Goal: Transaction & Acquisition: Book appointment/travel/reservation

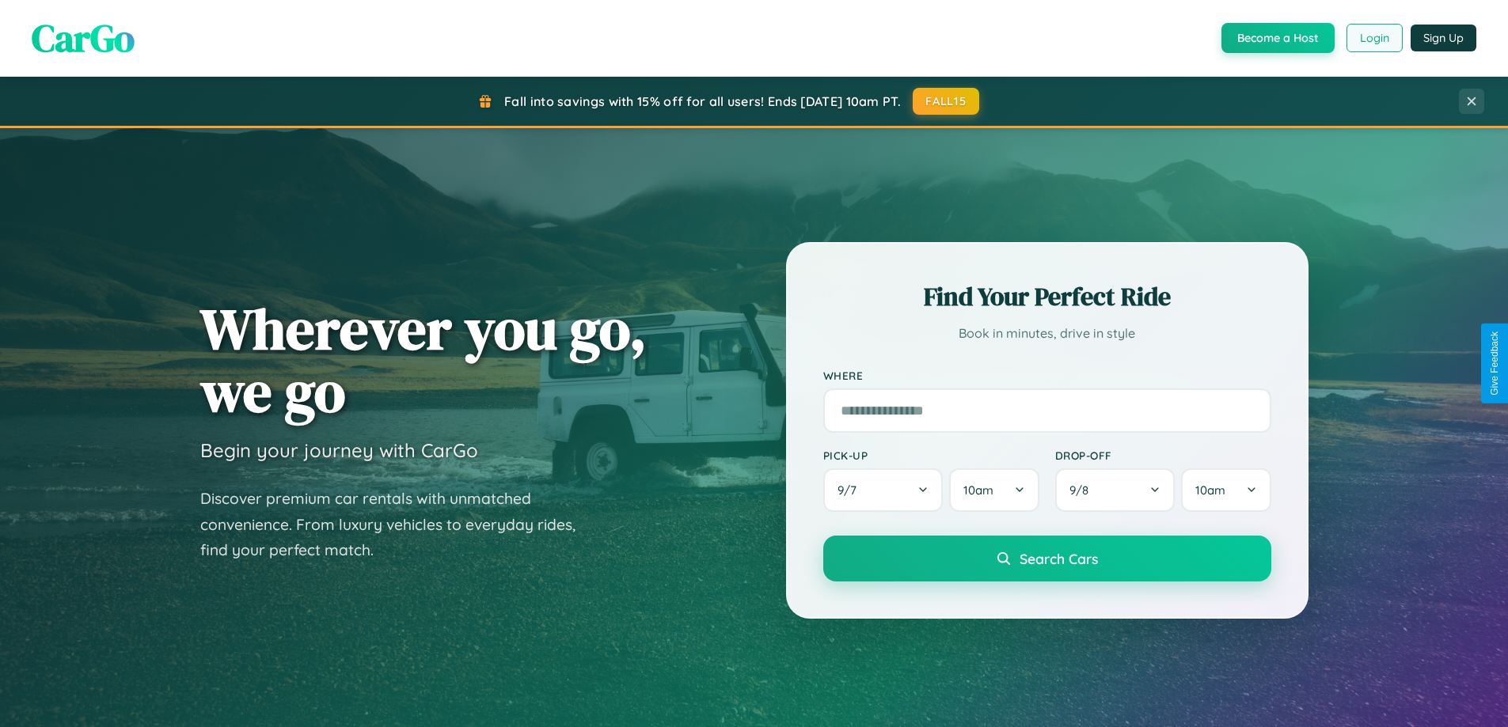
click at [1373, 38] on button "Login" at bounding box center [1374, 38] width 56 height 28
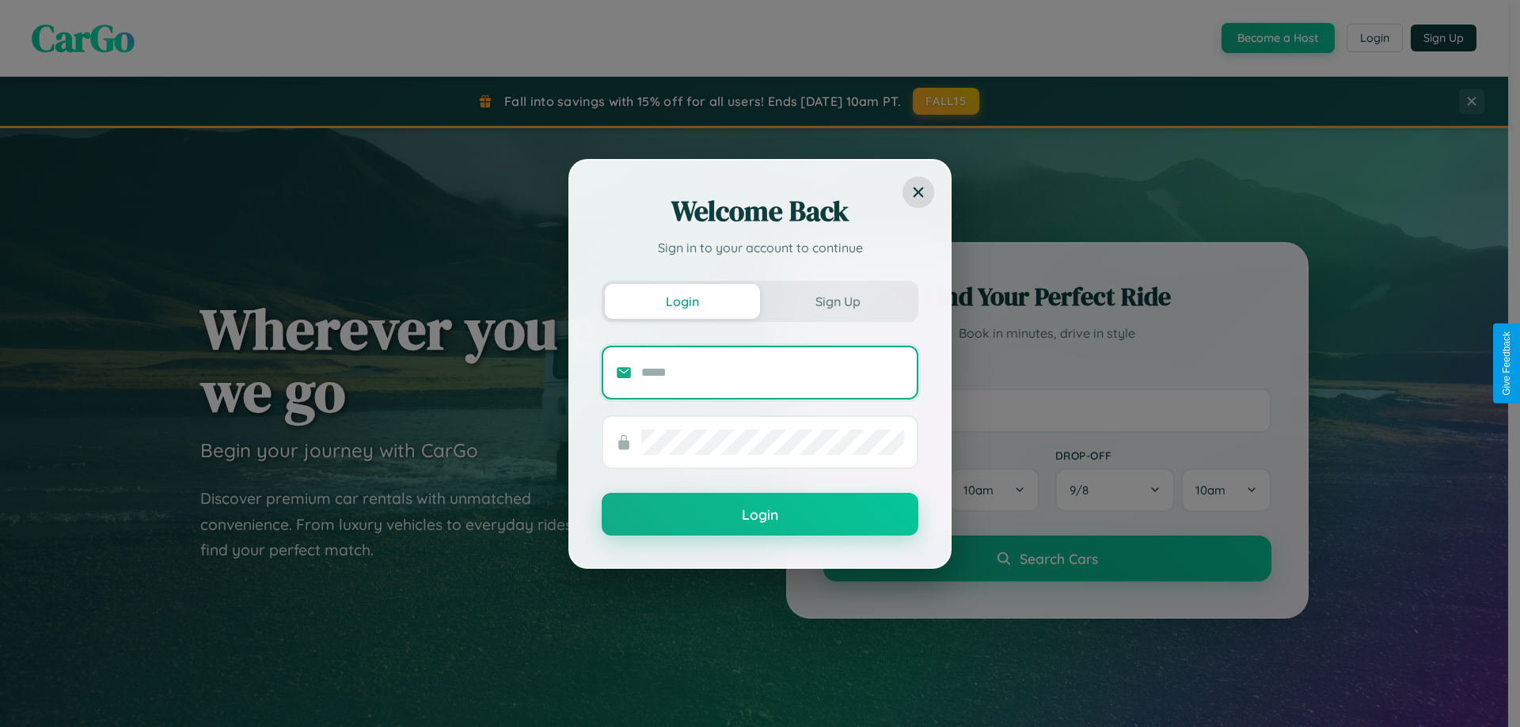
click at [773, 372] on input "text" at bounding box center [772, 372] width 263 height 25
type input "**********"
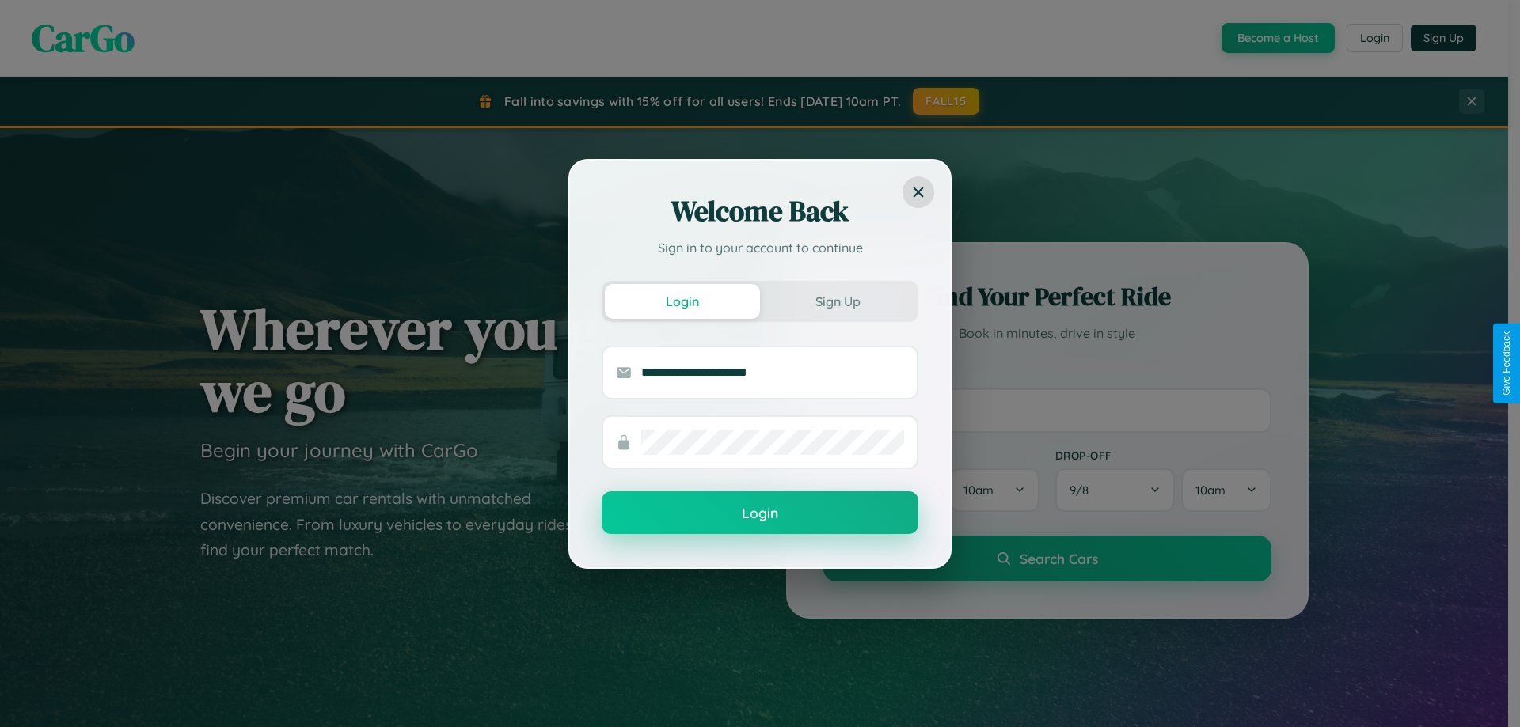
click at [760, 514] on button "Login" at bounding box center [760, 513] width 317 height 43
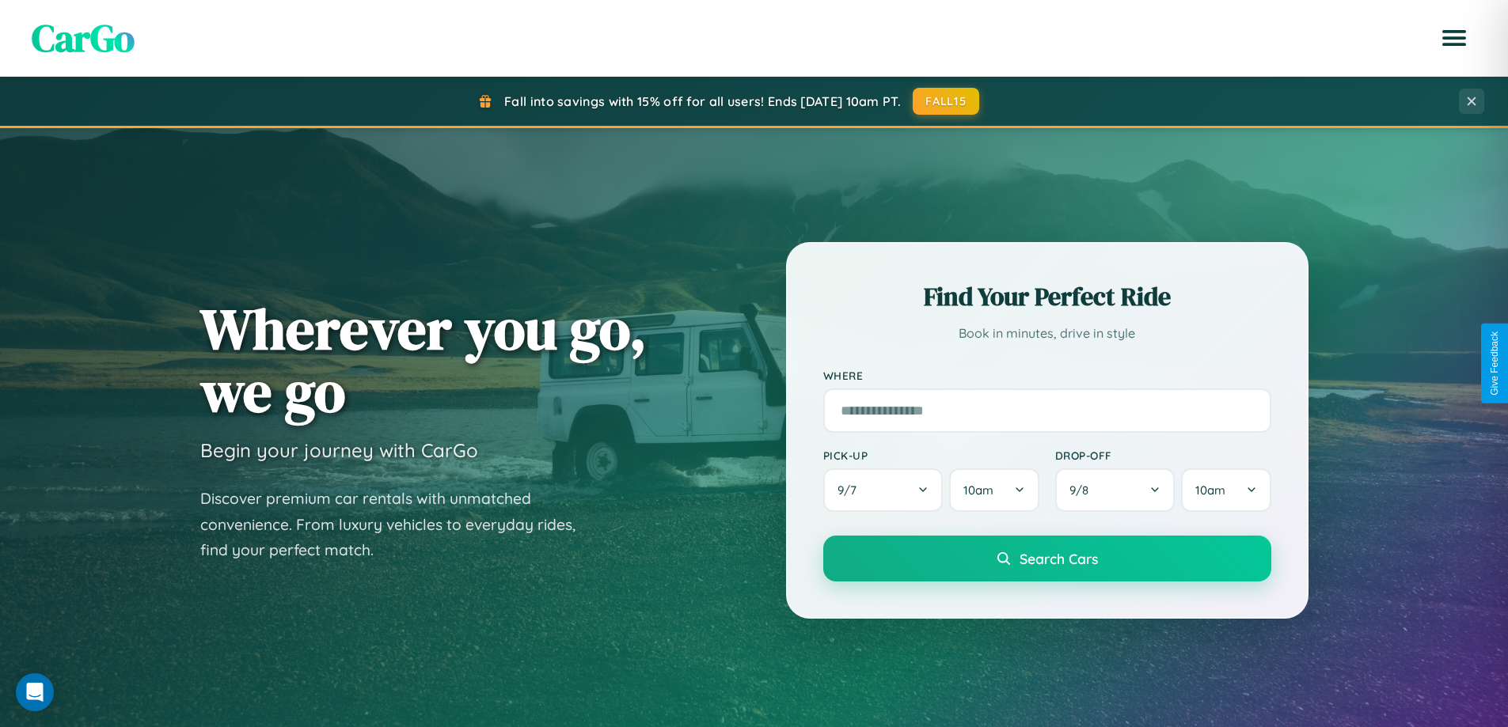
scroll to position [682, 0]
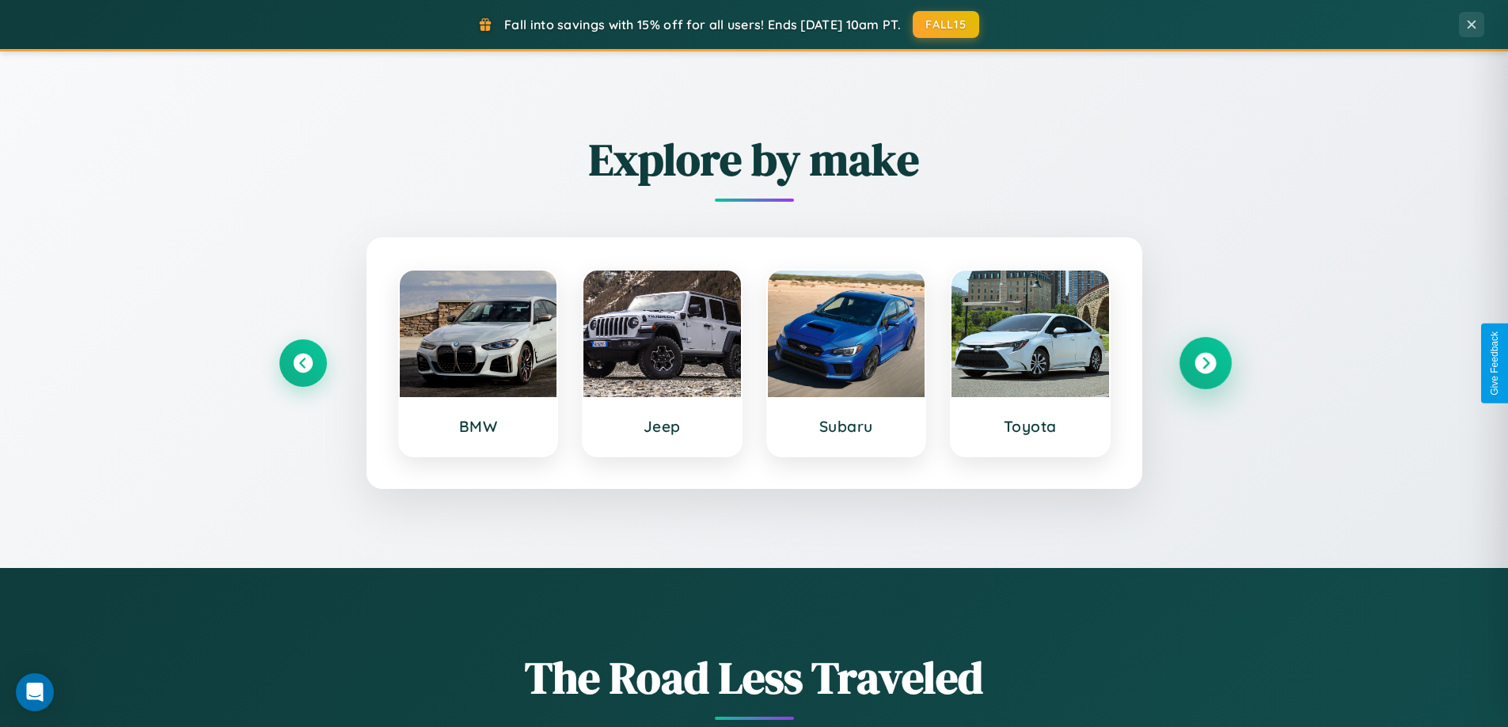
click at [1205, 363] on icon at bounding box center [1204, 363] width 21 height 21
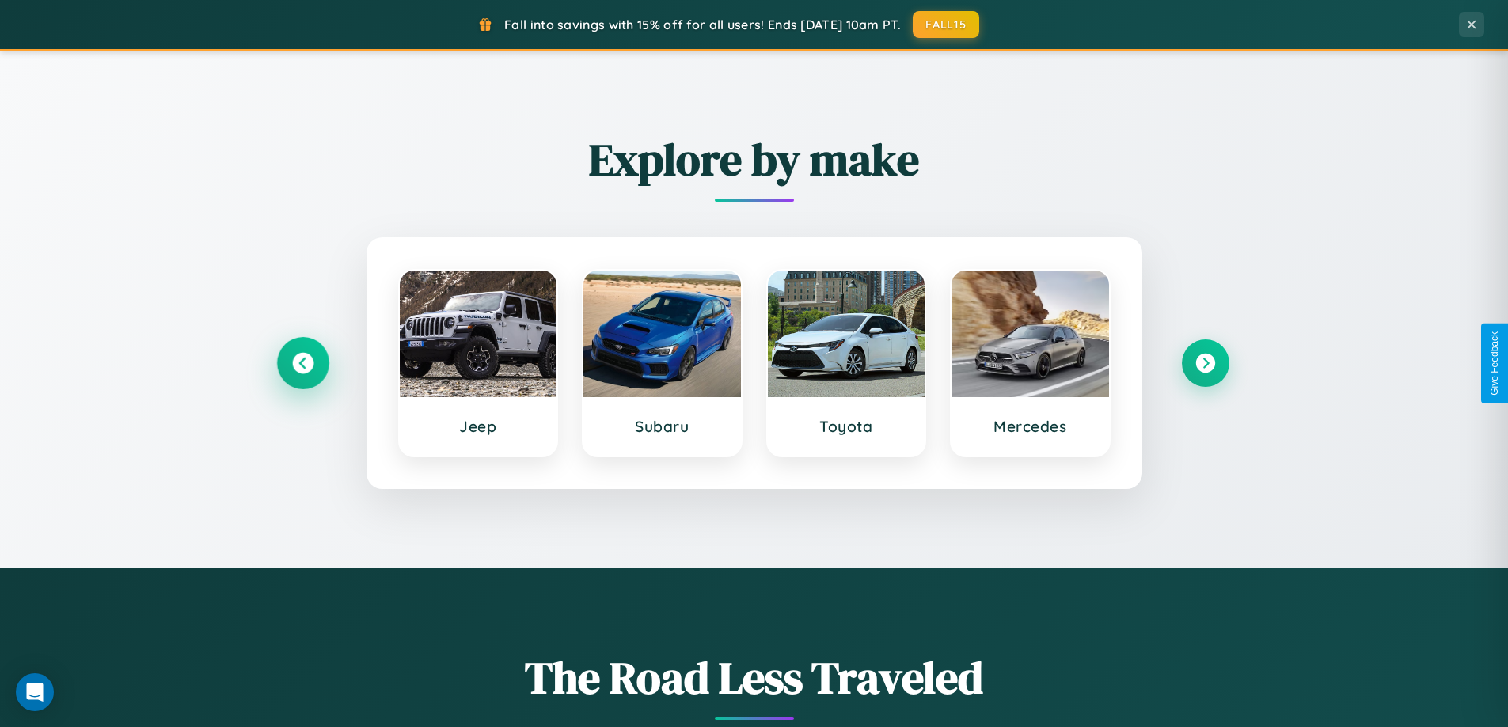
click at [302, 363] on icon at bounding box center [302, 363] width 21 height 21
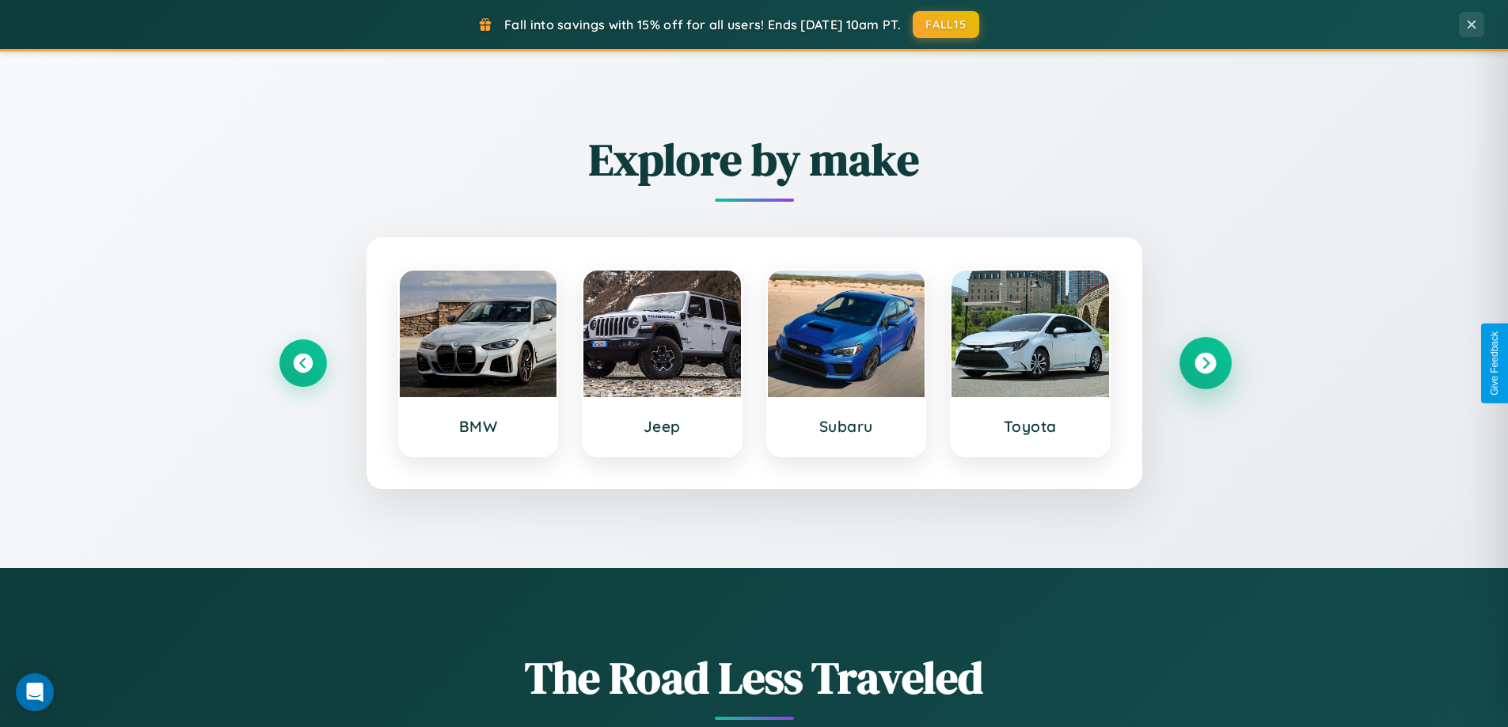
click at [1205, 363] on icon at bounding box center [1204, 363] width 21 height 21
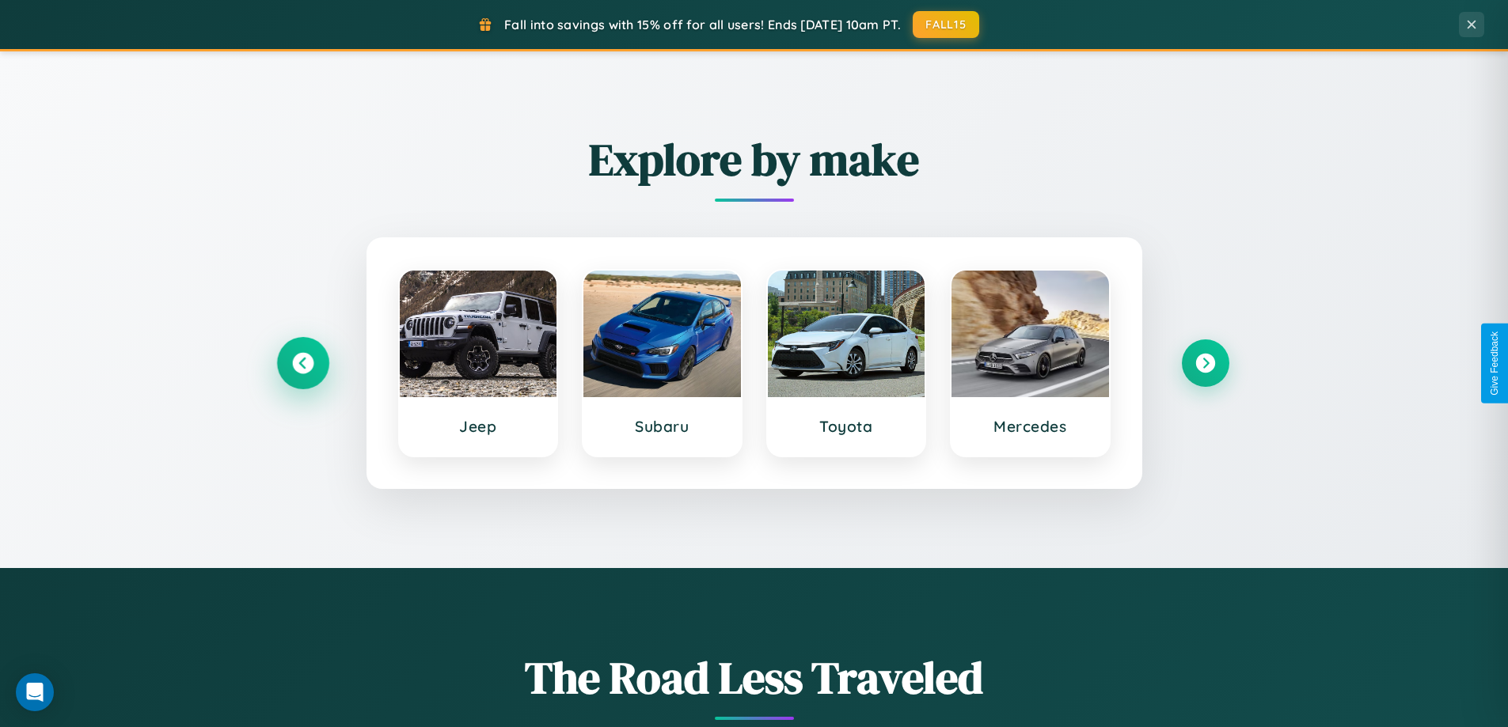
click at [302, 363] on icon at bounding box center [302, 363] width 21 height 21
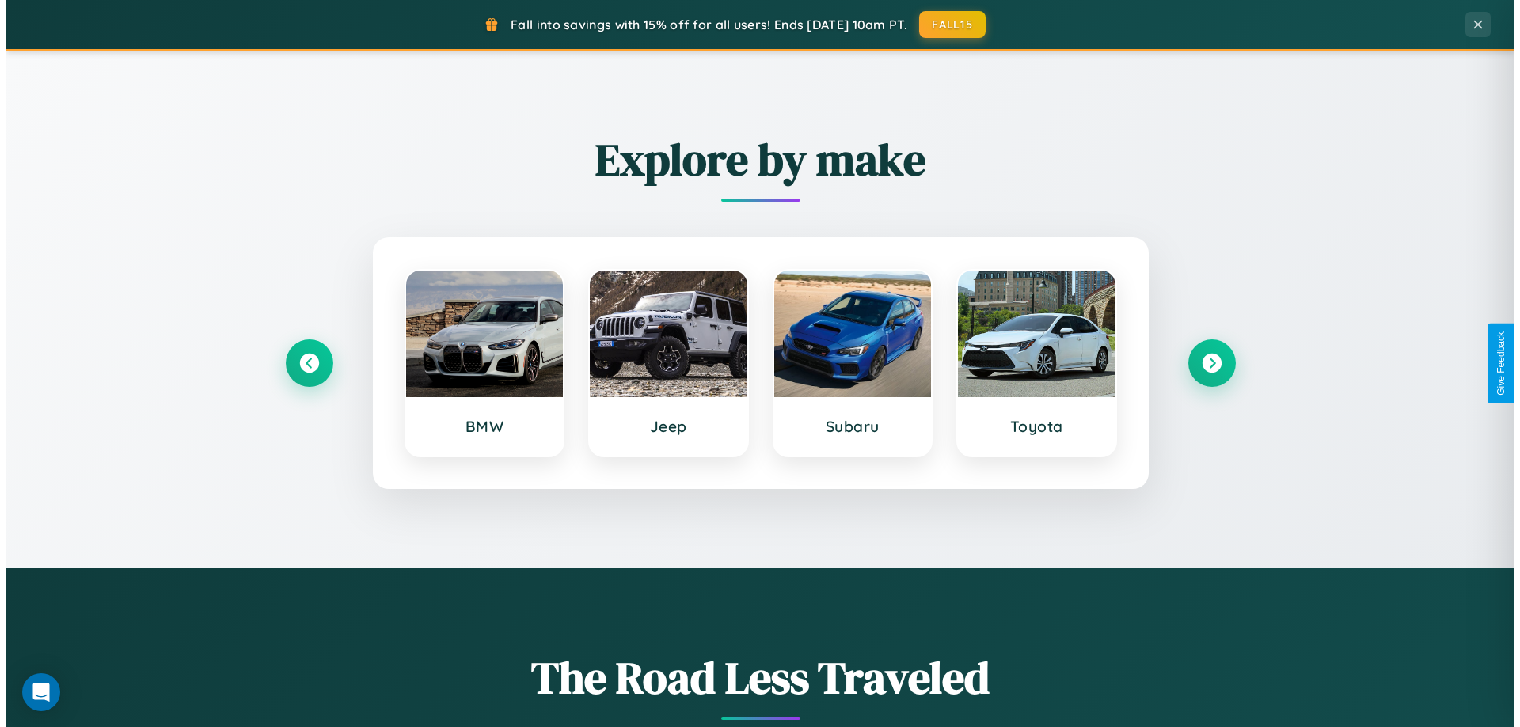
scroll to position [0, 0]
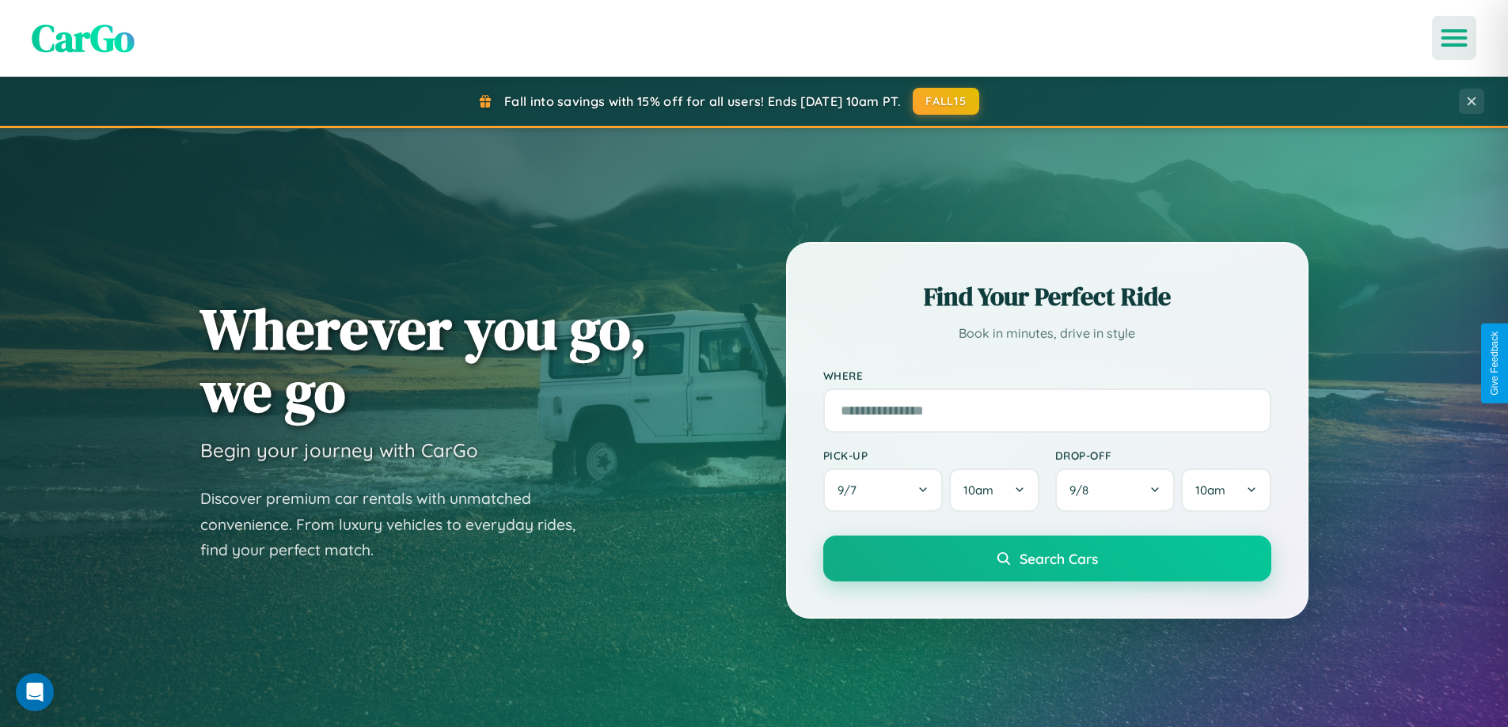
click at [1454, 38] on icon "Open menu" at bounding box center [1454, 38] width 23 height 14
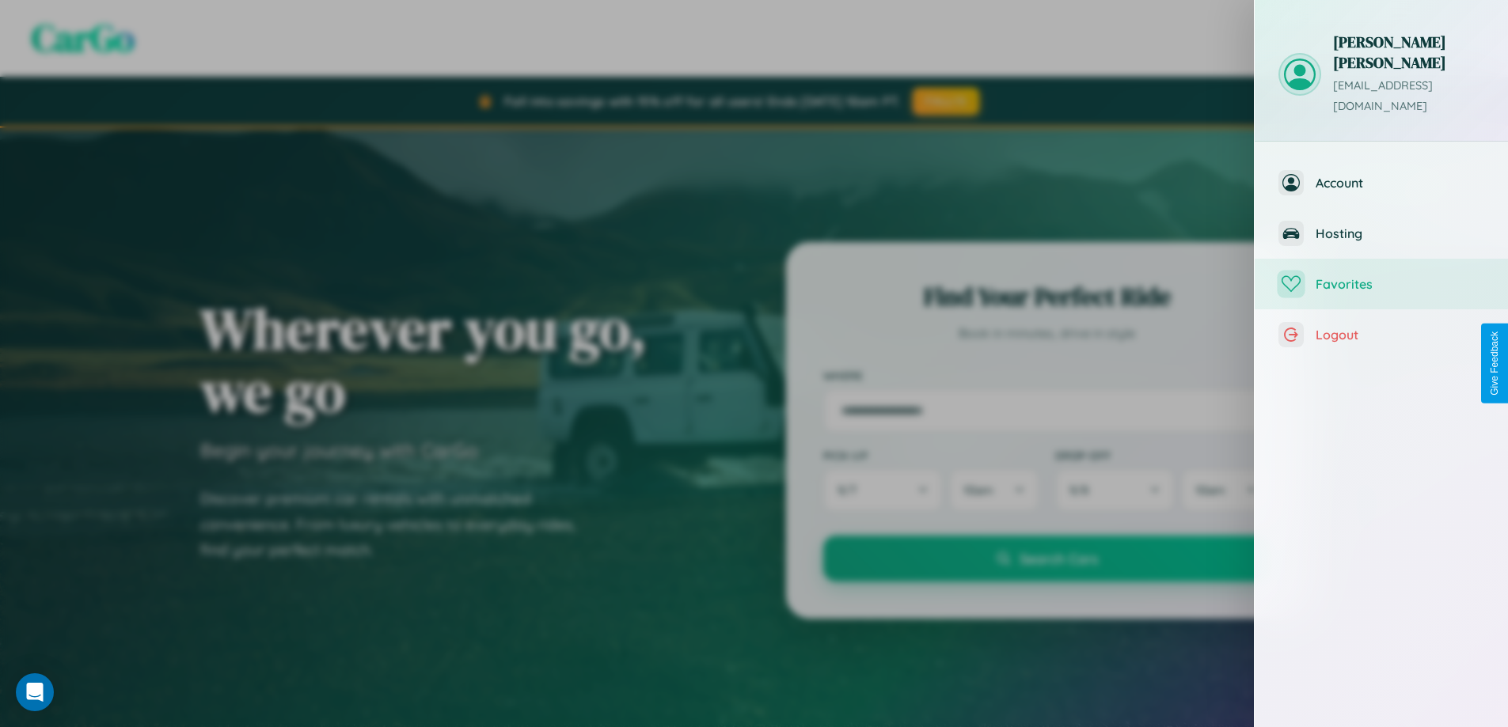
click at [1381, 276] on span "Favorites" at bounding box center [1399, 284] width 169 height 16
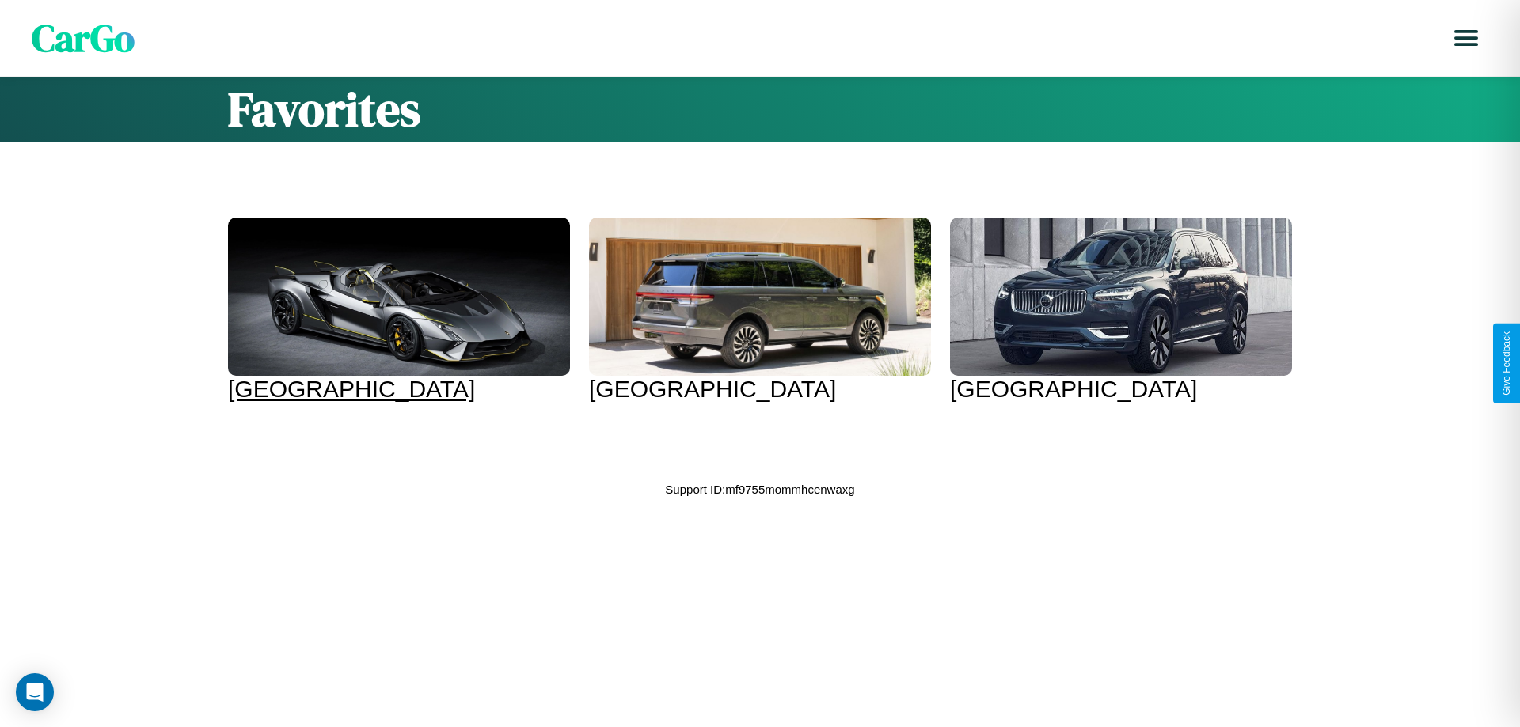
click at [397, 310] on div at bounding box center [399, 297] width 342 height 158
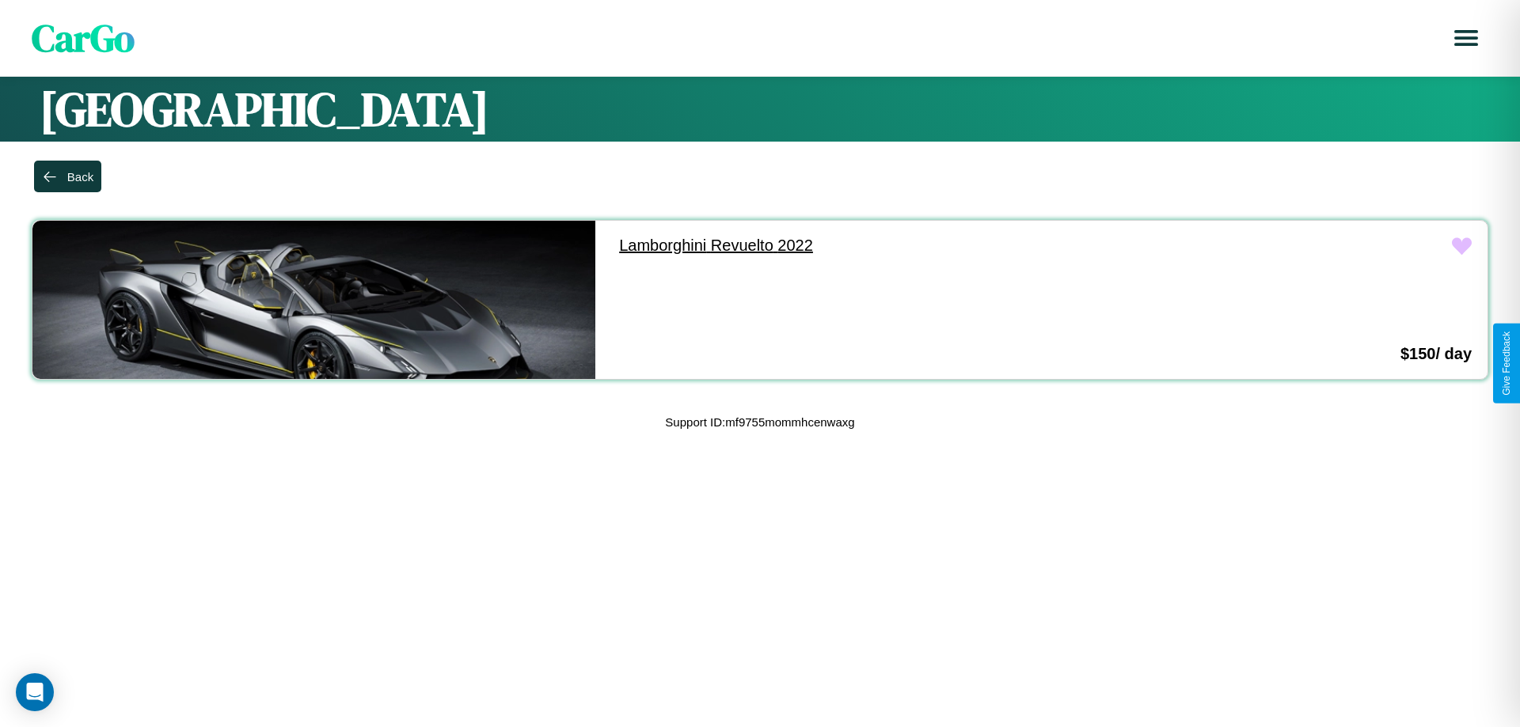
click at [877, 245] on link "Lamborghini Revuelto 2022" at bounding box center [884, 246] width 563 height 50
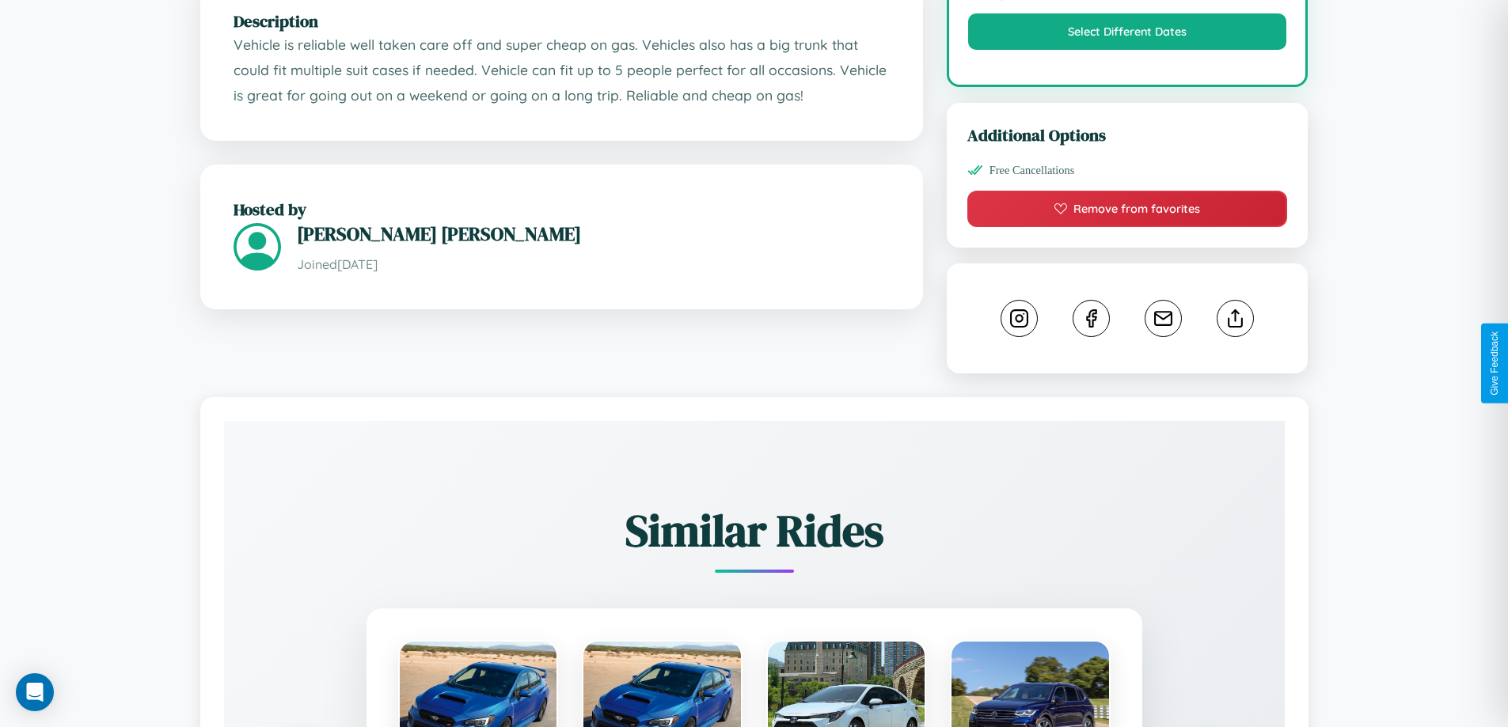
scroll to position [549, 0]
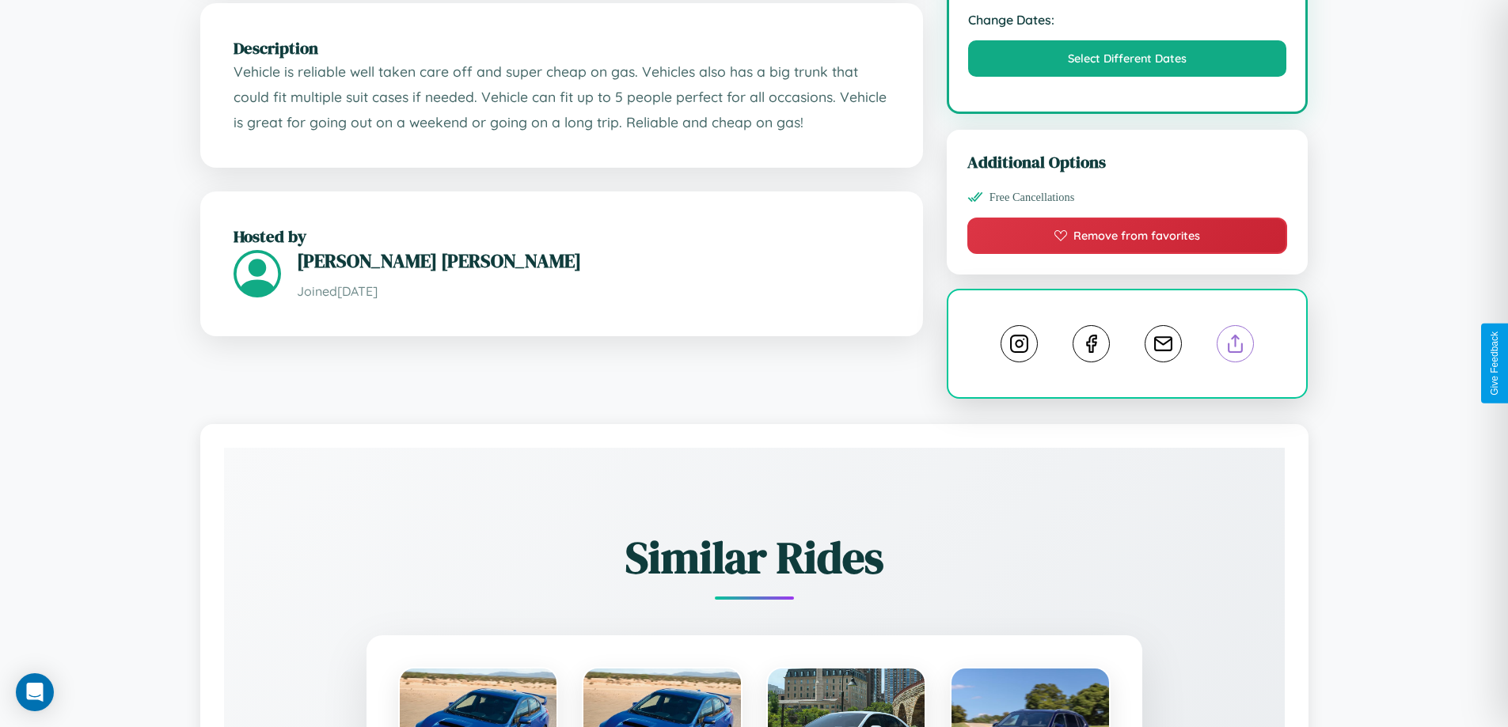
click at [1236, 347] on line at bounding box center [1236, 341] width 0 height 11
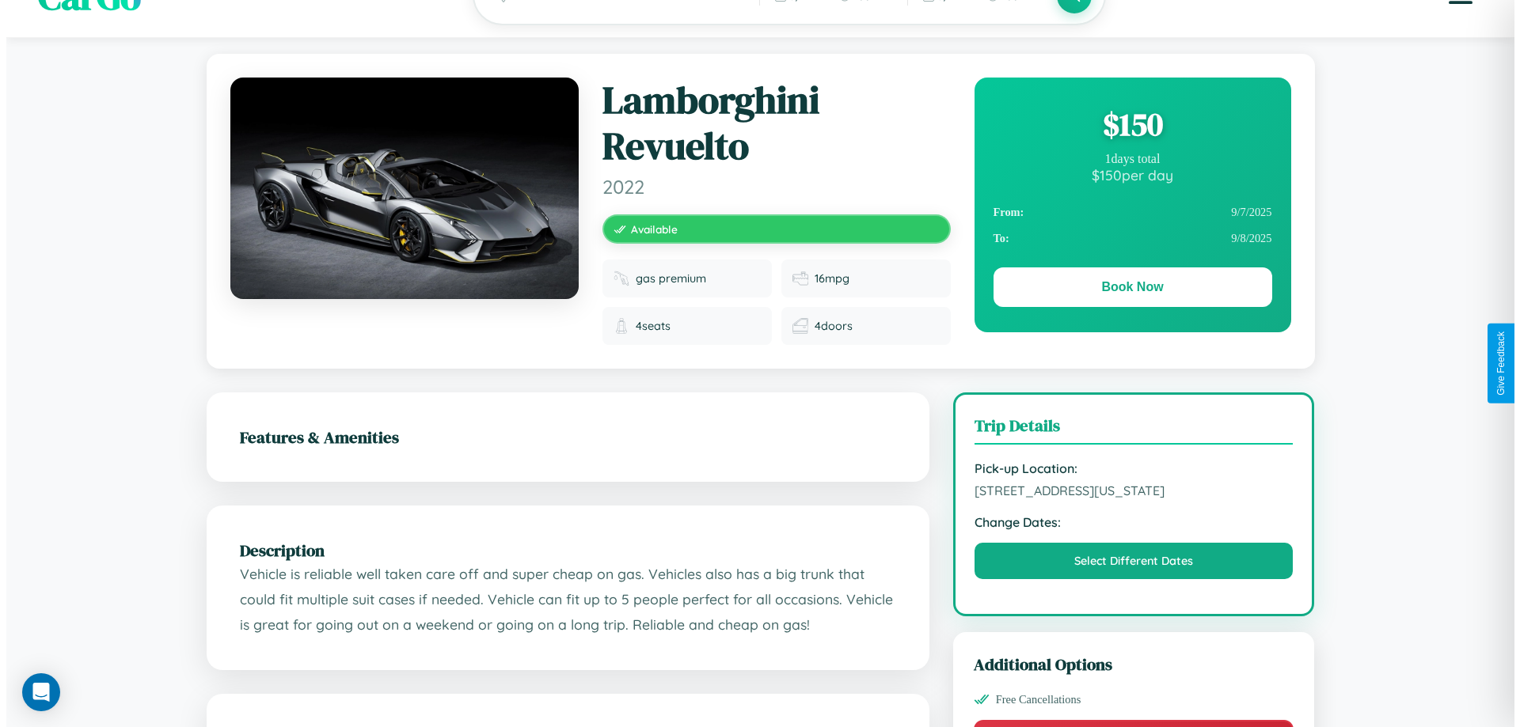
scroll to position [0, 0]
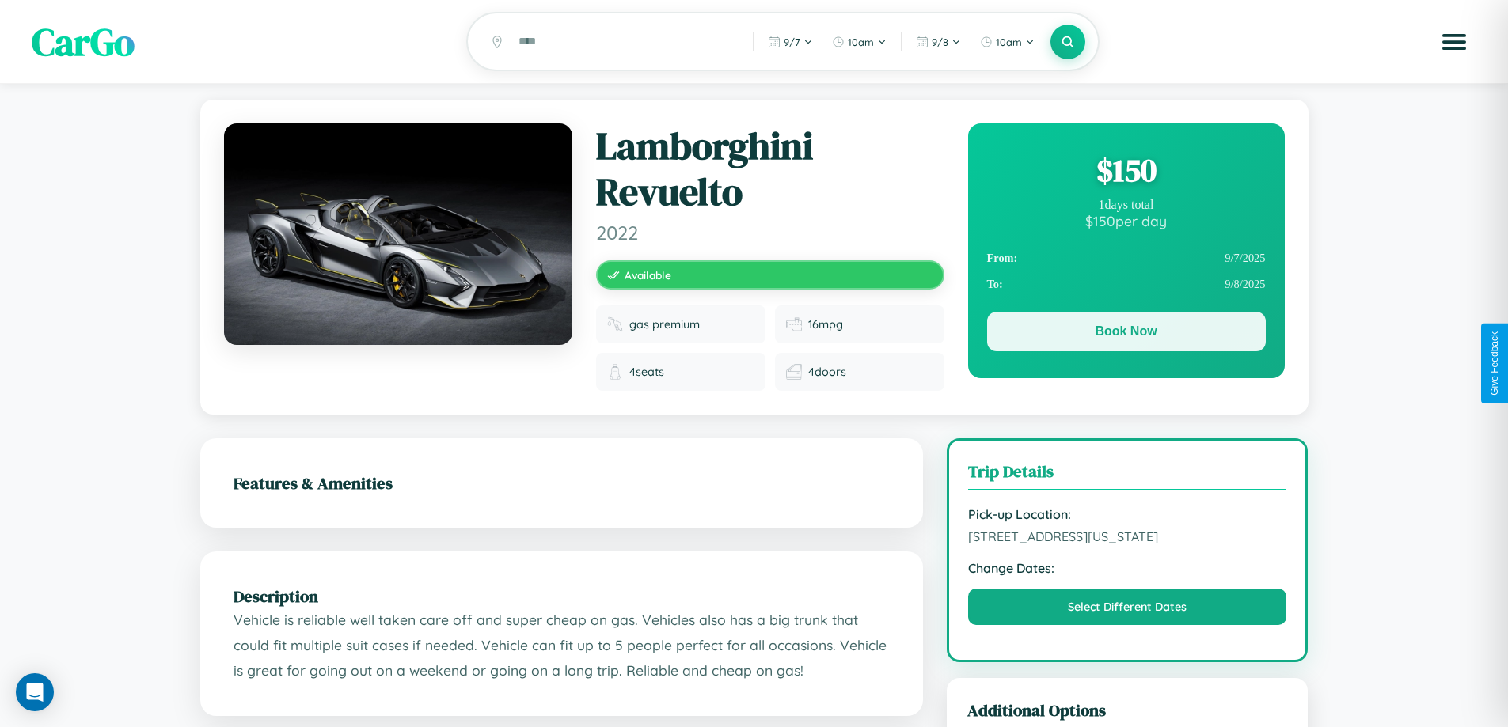
click at [1126, 334] on button "Book Now" at bounding box center [1126, 332] width 279 height 40
